Goal: Check status: Check status

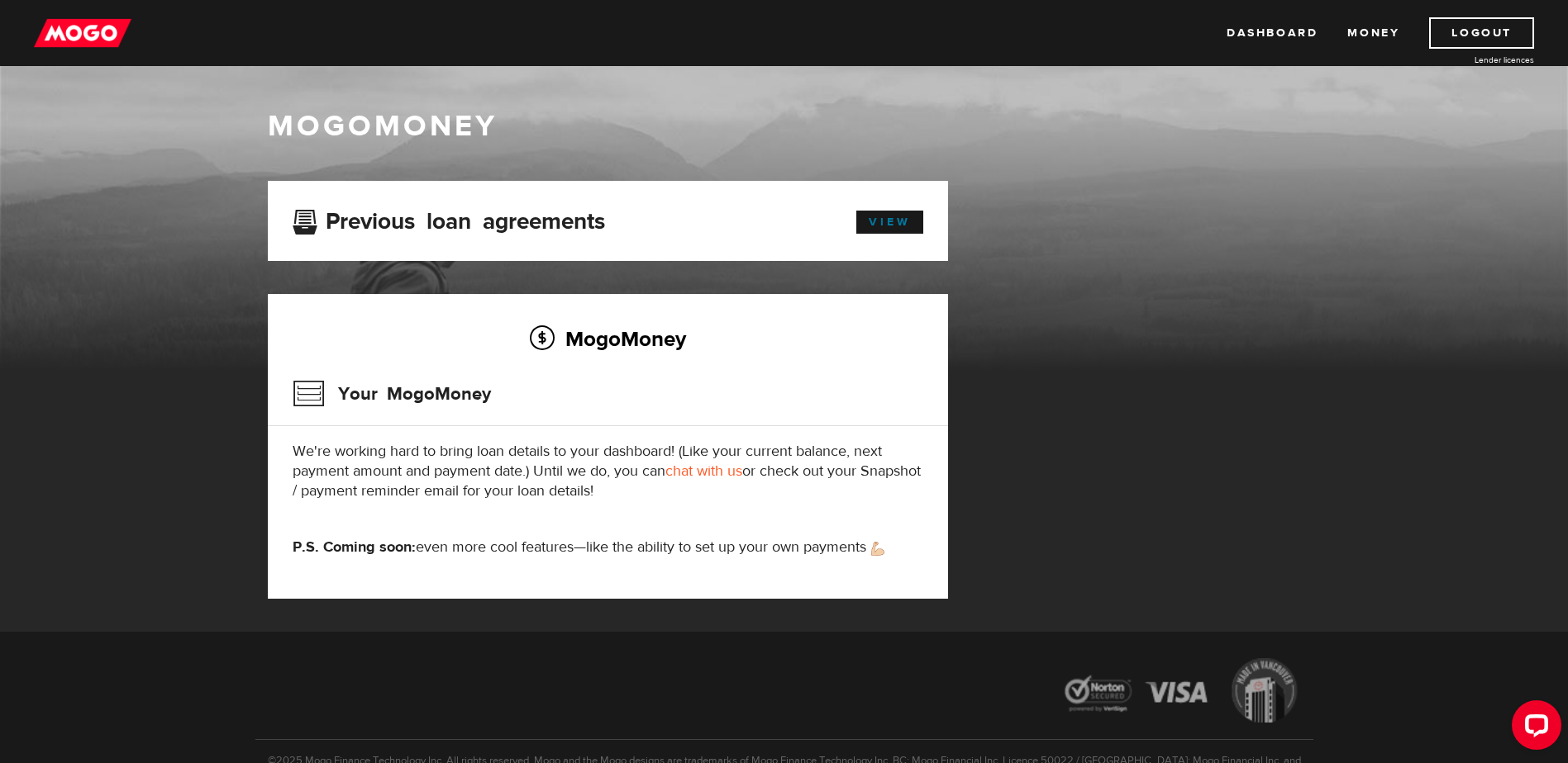
click at [876, 220] on link "View" at bounding box center [890, 222] width 67 height 24
click at [870, 227] on link "View" at bounding box center [890, 222] width 67 height 24
